Goal: Navigation & Orientation: Go to known website

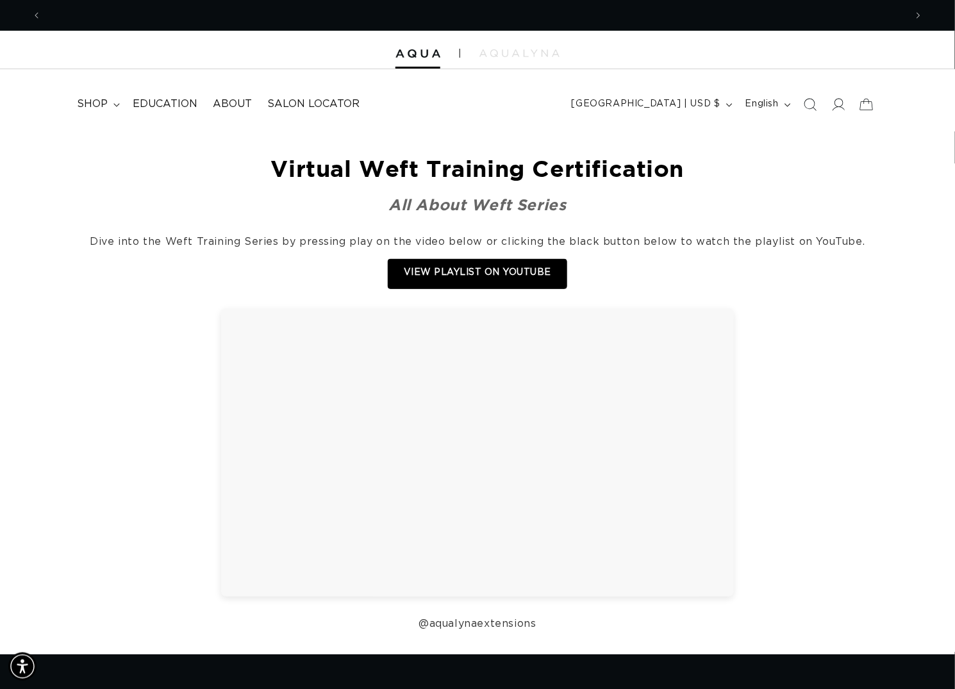
scroll to position [0, 1723]
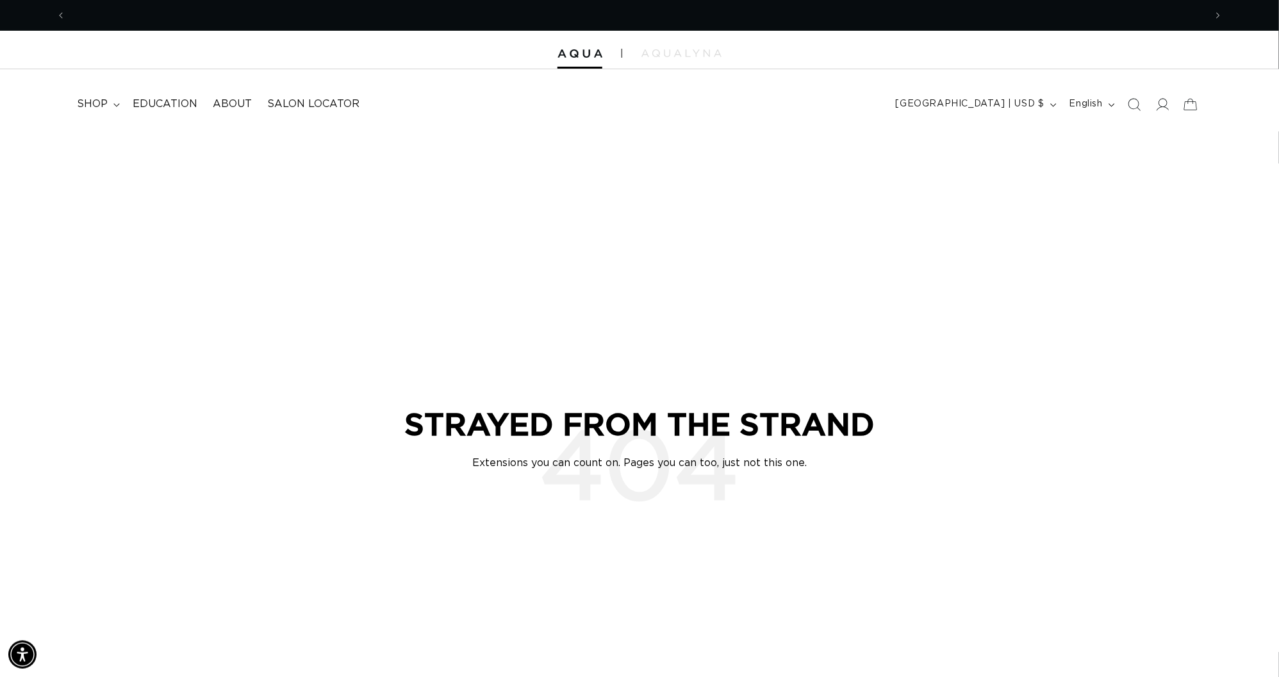
scroll to position [0, 2371]
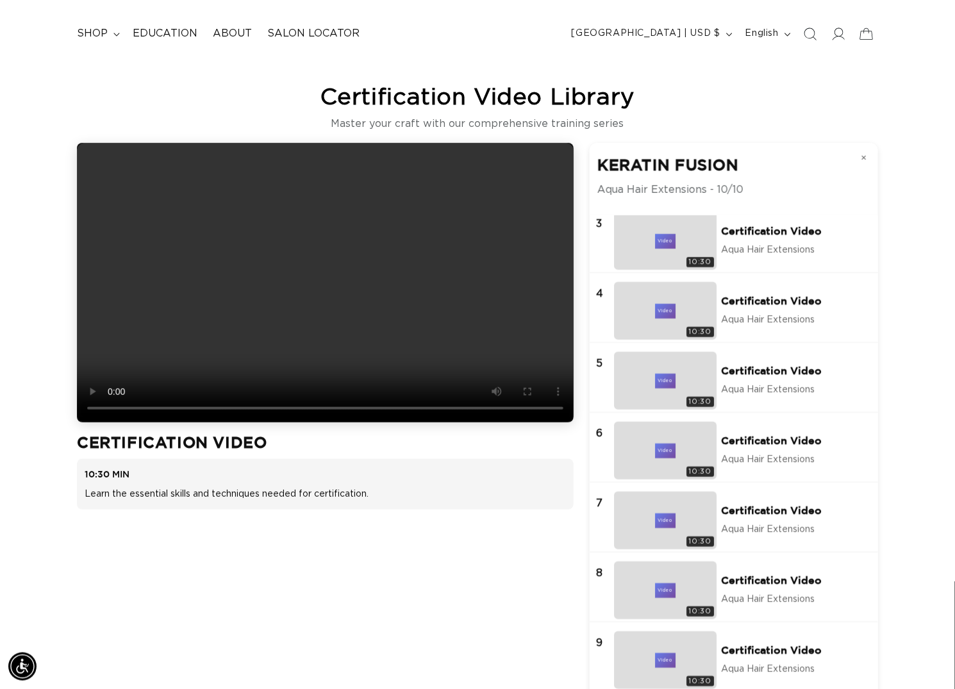
scroll to position [0, 861]
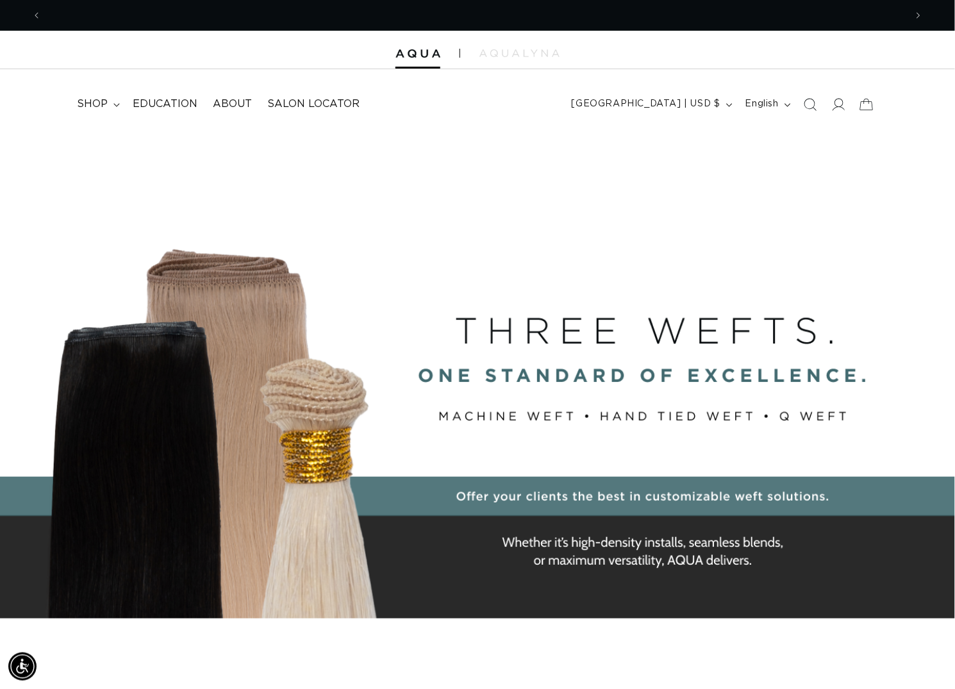
scroll to position [0, 1723]
